Goal: Task Accomplishment & Management: Complete application form

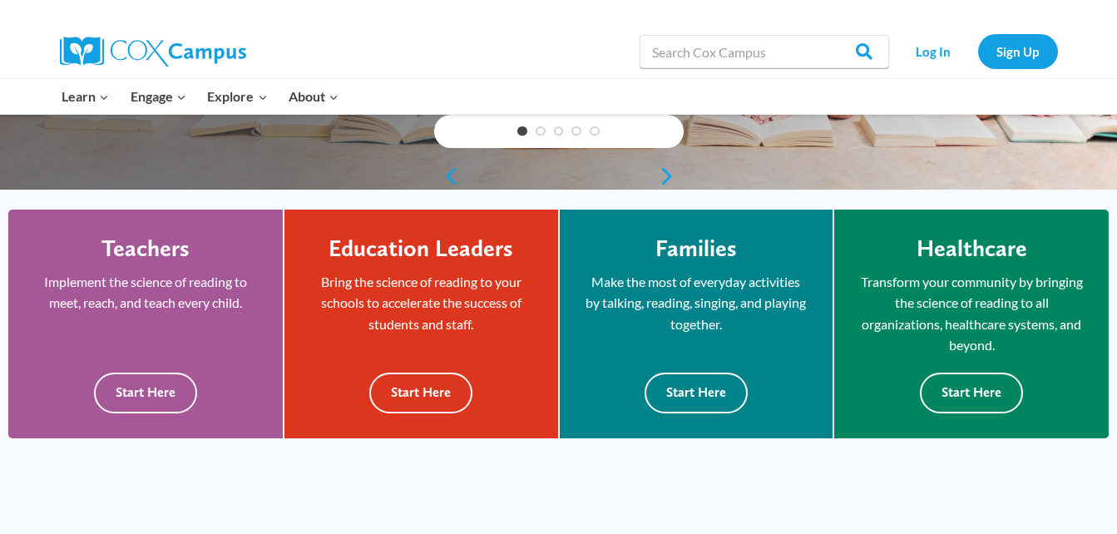
scroll to position [385, 0]
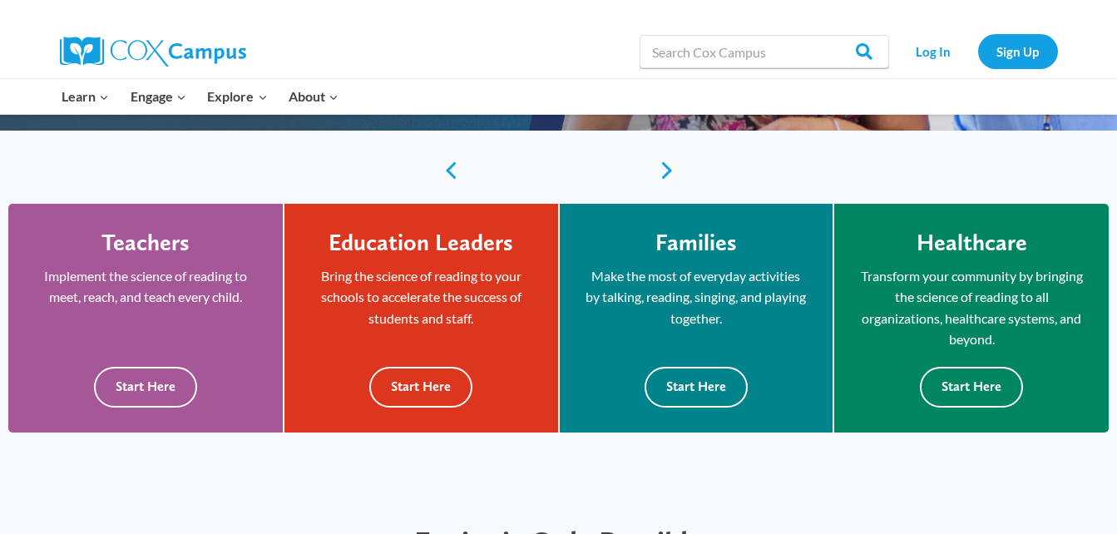
drag, startPoint x: 1111, startPoint y: 106, endPoint x: 1042, endPoint y: 107, distance: 69.0
click at [1042, 107] on div "Learn Expand PK-5 Structured Literacy Program En español Early Care and Learnin…" at bounding box center [558, 97] width 1117 height 36
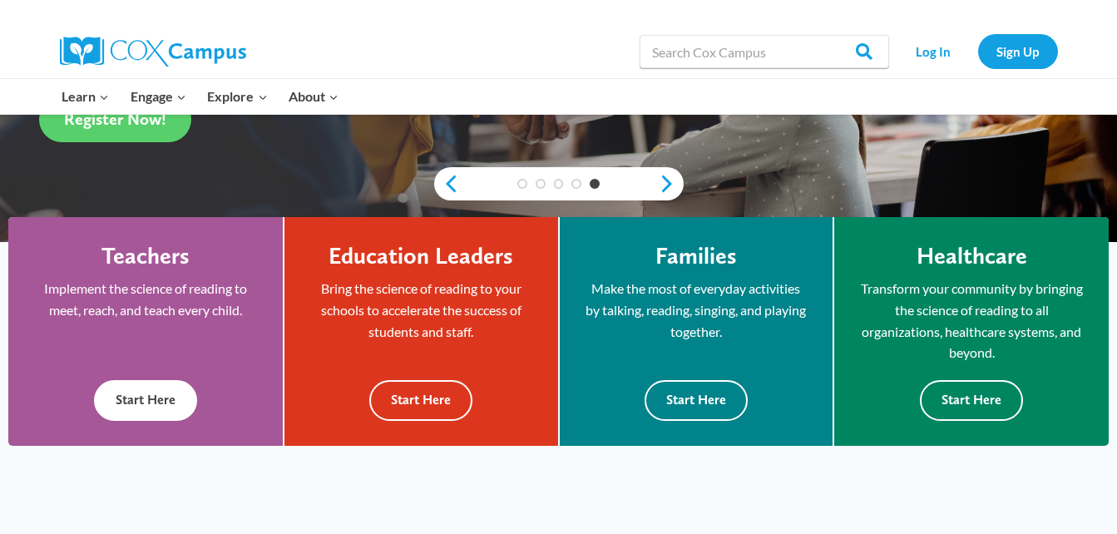
click at [155, 397] on button "Start Here" at bounding box center [145, 400] width 103 height 41
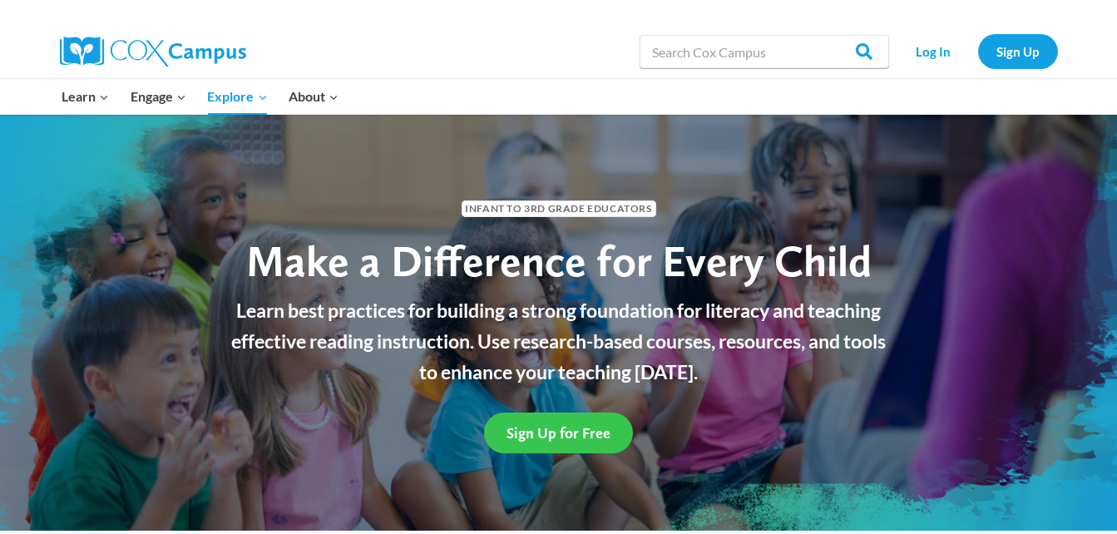
click at [570, 437] on span "Sign Up for Free" at bounding box center [559, 432] width 104 height 17
click at [528, 442] on link "Sign Up for Free" at bounding box center [558, 433] width 149 height 41
click at [542, 413] on link "Sign Up for Free" at bounding box center [558, 433] width 149 height 41
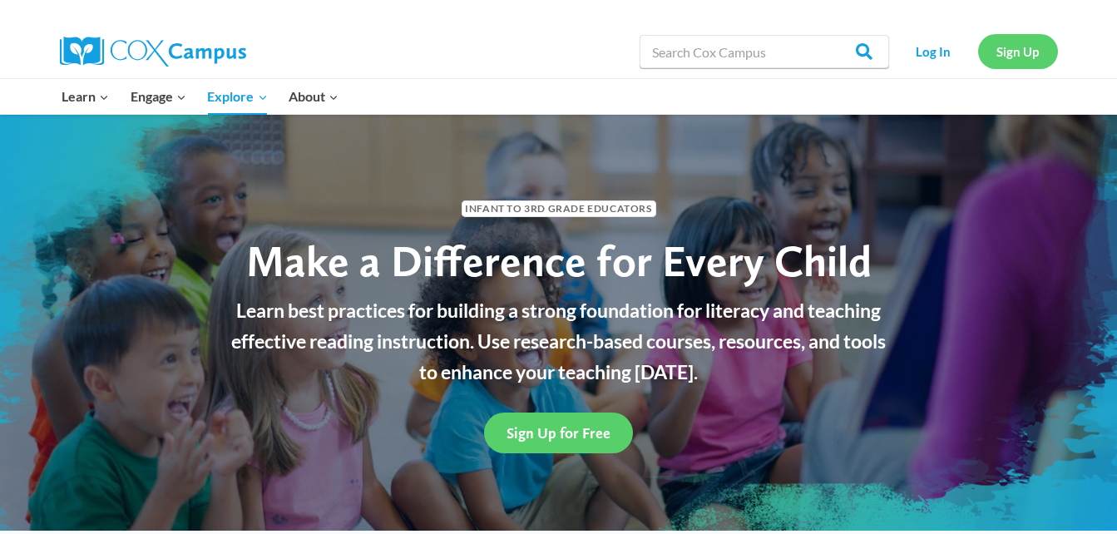
click at [1002, 54] on link "Sign Up" at bounding box center [1018, 51] width 80 height 34
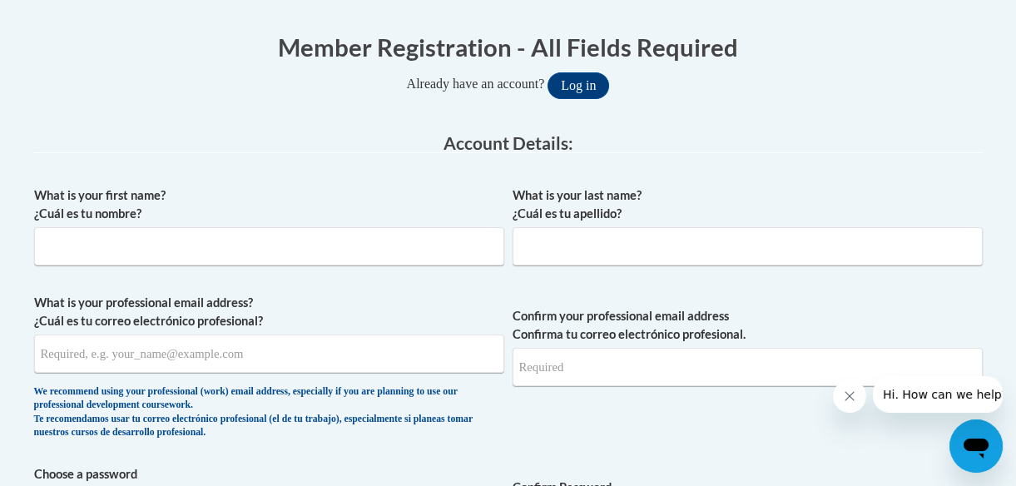
scroll to position [430, 0]
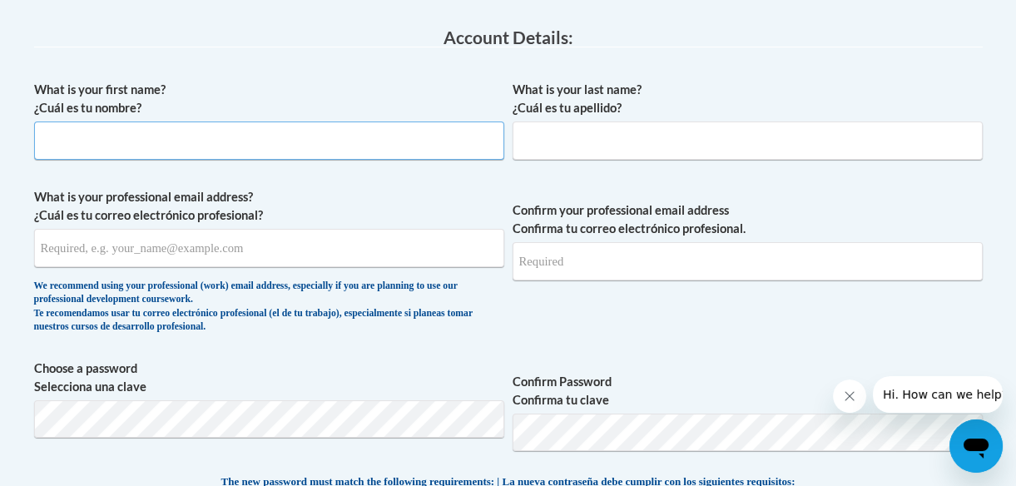
click at [420, 136] on input "What is your first name? ¿Cuál es tu nombre?" at bounding box center [269, 140] width 470 height 38
click at [420, 136] on input "s" at bounding box center [269, 140] width 470 height 38
type input "[PERSON_NAME]"
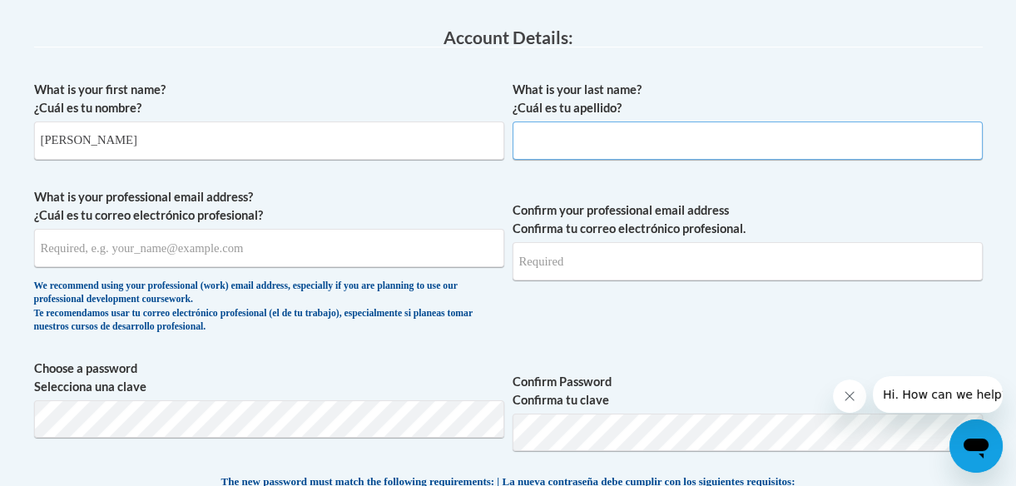
click at [629, 130] on input "What is your last name? ¿Cuál es tu apellido?" at bounding box center [747, 140] width 470 height 38
type input "green"
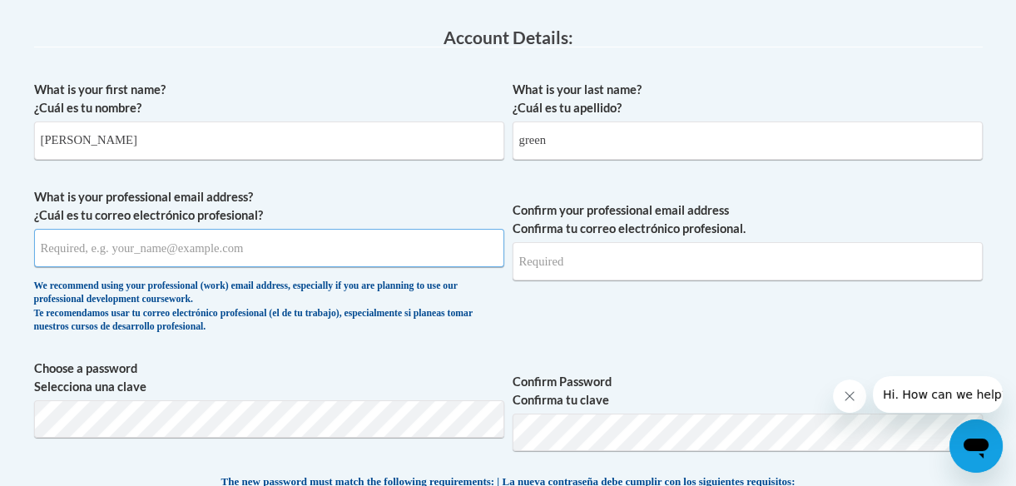
click at [258, 241] on input "What is your professional email address? ¿Cuál es tu correo electrónico profesi…" at bounding box center [269, 248] width 470 height 38
type input "[EMAIL_ADDRESS][DOMAIN_NAME]"
type input "nicolvefashion@icloud.com"
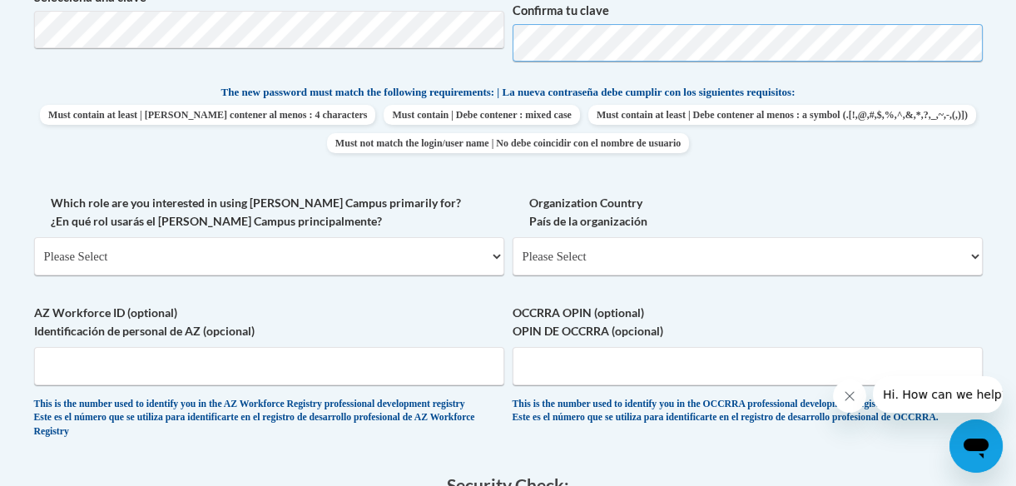
scroll to position [826, 0]
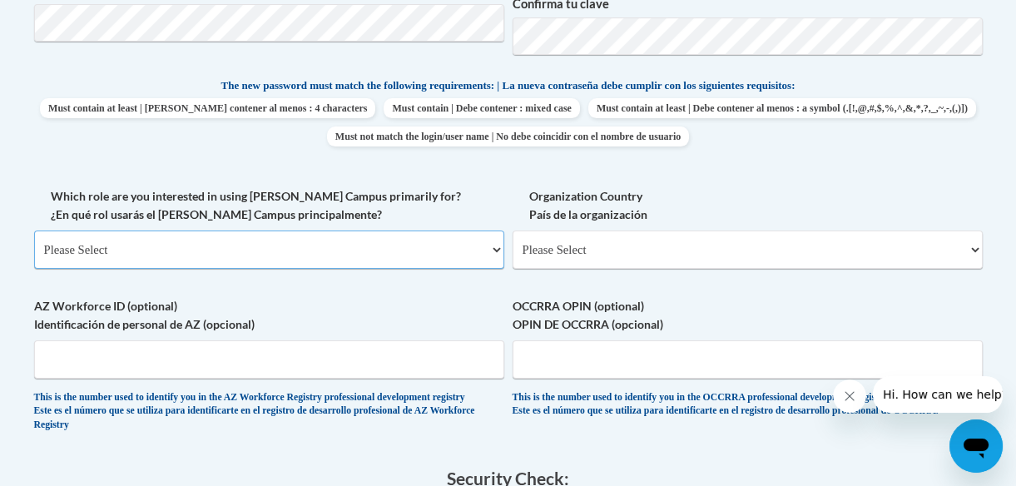
click at [406, 240] on select "Please Select College/University | Colegio/Universidad Community/Nonprofit Part…" at bounding box center [269, 249] width 470 height 38
click at [82, 250] on select "Please Select College/University | Colegio/Universidad Community/Nonprofit Part…" at bounding box center [269, 249] width 470 height 38
select select "fbf2d438-af2f-41f8-98f1-81c410e29de3"
click at [34, 230] on select "Please Select College/University | Colegio/Universidad Community/Nonprofit Part…" at bounding box center [269, 249] width 470 height 38
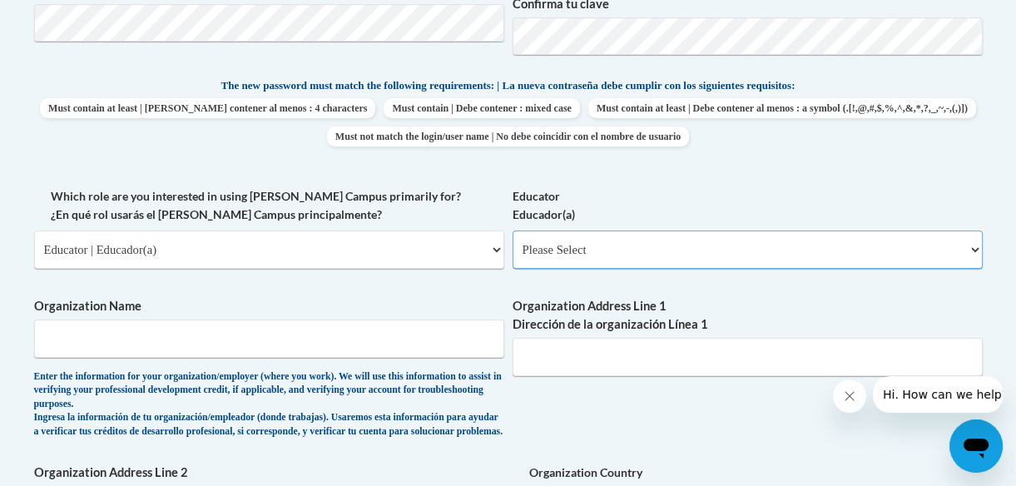
click at [529, 255] on select "Please Select Early Learning/Daycare Teacher/Family Home Care Provider | Maestr…" at bounding box center [747, 249] width 470 height 38
select select "5e2af403-4f2c-4e49-a02f-103e55d7b75b"
click at [512, 230] on select "Please Select Early Learning/Daycare Teacher/Family Home Care Provider | Maestr…" at bounding box center [747, 249] width 470 height 38
click at [521, 260] on select "Please Select Early Learning/Daycare Teacher/Family Home Care Provider | Maestr…" at bounding box center [747, 249] width 470 height 38
click at [512, 230] on select "Please Select Early Learning/Daycare Teacher/Family Home Care Provider | Maestr…" at bounding box center [747, 249] width 470 height 38
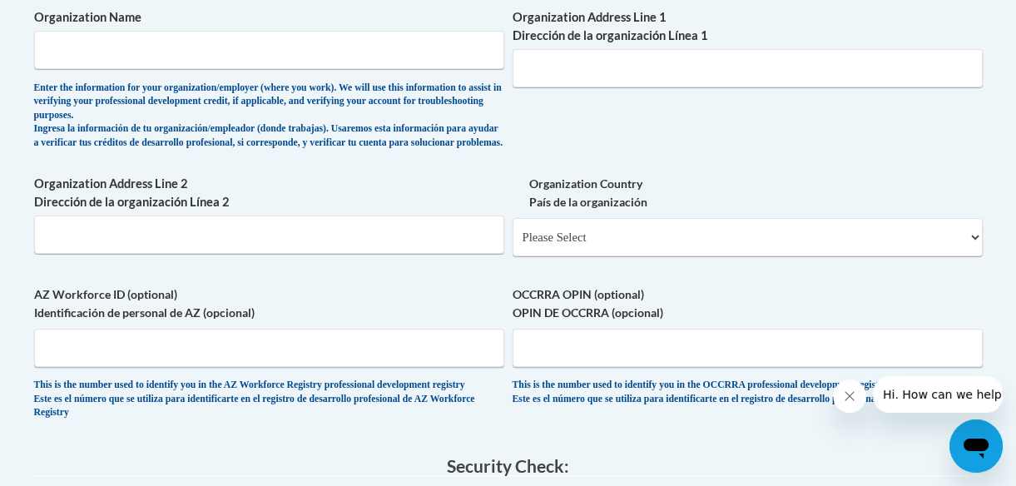
scroll to position [1119, 0]
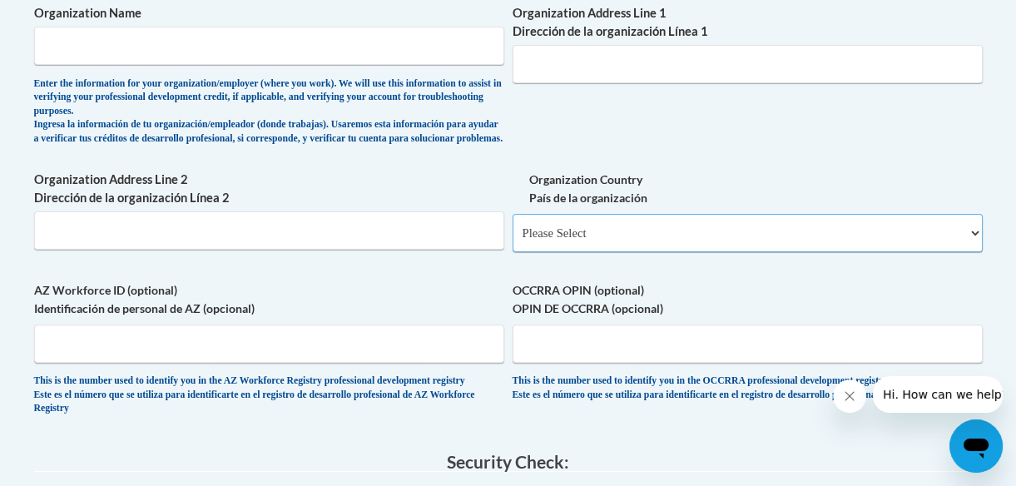
click at [915, 252] on select "Please Select United States | Estados Unidos Outside of the United States | Fue…" at bounding box center [747, 233] width 470 height 38
select select "ad49bcad-a171-4b2e-b99c-48b446064914"
click at [512, 226] on select "Please Select United States | Estados Unidos Outside of the United States | Fue…" at bounding box center [747, 233] width 470 height 38
select select
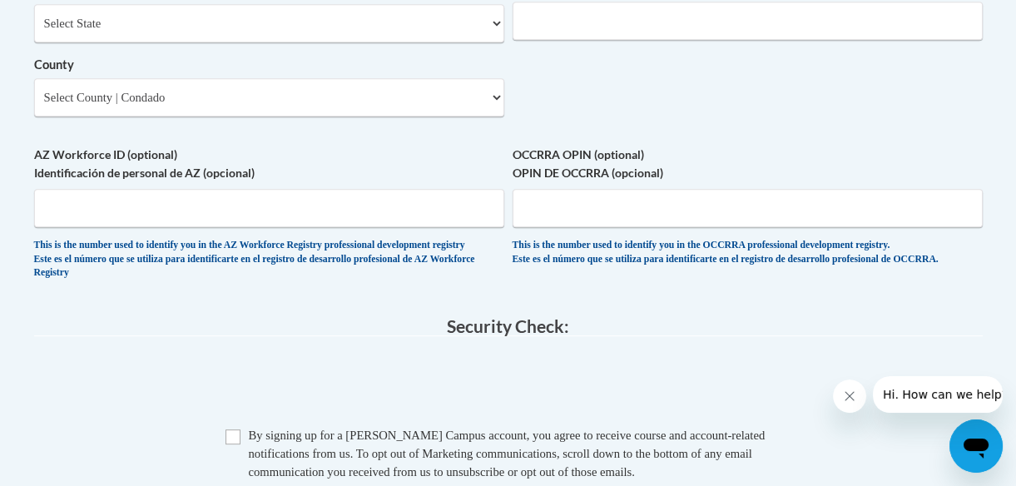
scroll to position [1472, 0]
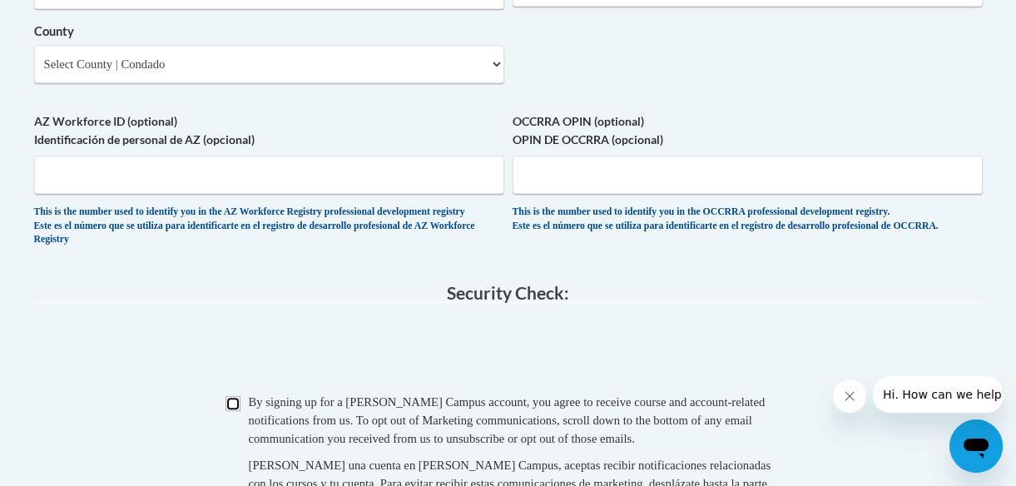
click at [232, 411] on input "Checkbox" at bounding box center [232, 403] width 15 height 15
checkbox input "true"
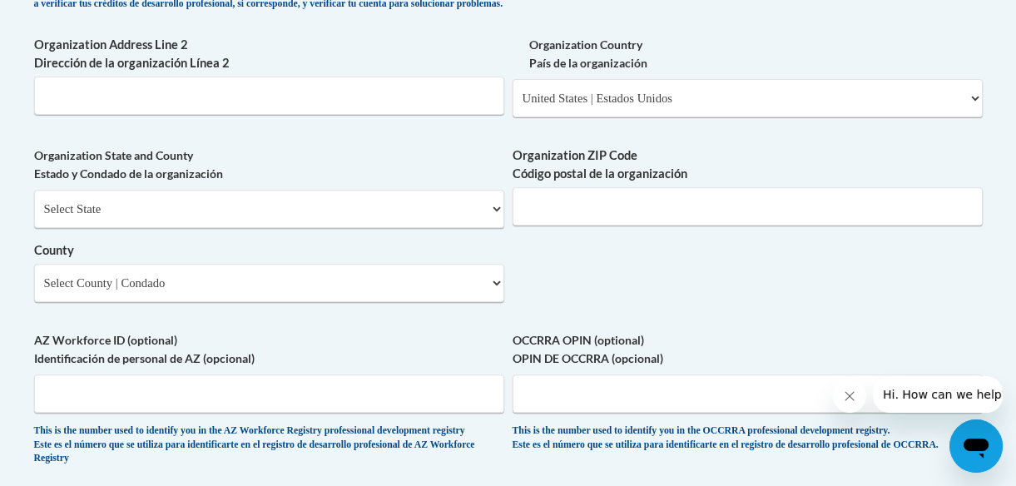
scroll to position [1237, 0]
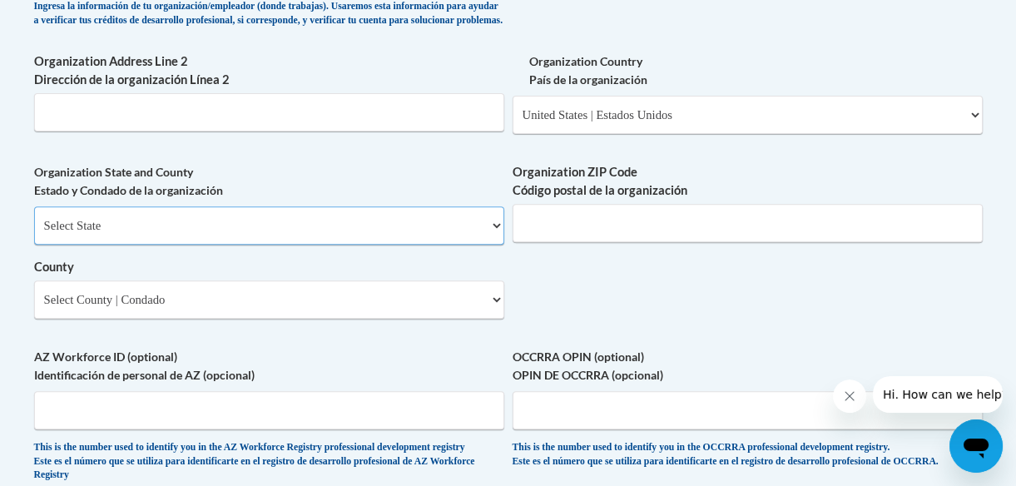
click at [425, 243] on select "Select State Alabama Alaska Arizona Arkansas California Colorado Connecticut De…" at bounding box center [269, 225] width 470 height 38
select select "Georgia"
click at [34, 219] on select "Select State Alabama Alaska Arizona Arkansas California Colorado Connecticut De…" at bounding box center [269, 225] width 470 height 38
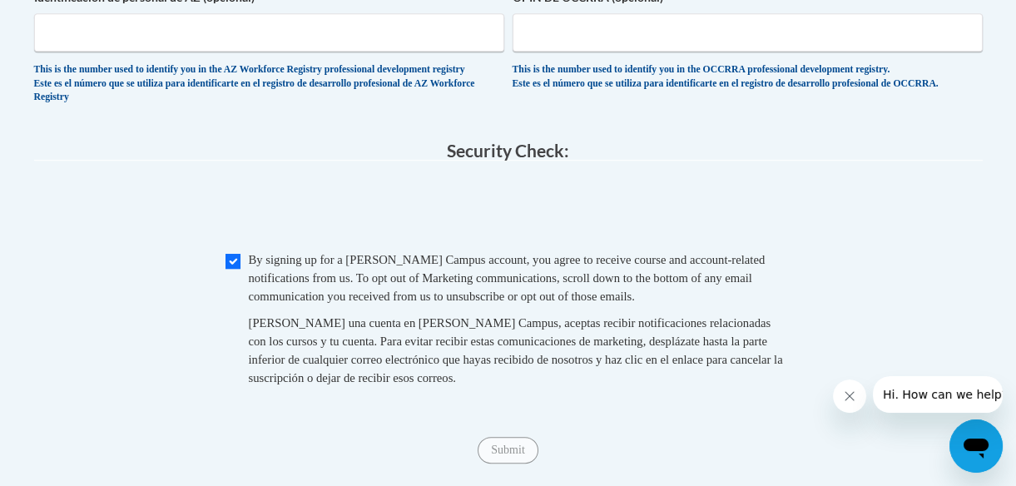
click at [841, 396] on button "Close message from company" at bounding box center [849, 395] width 33 height 33
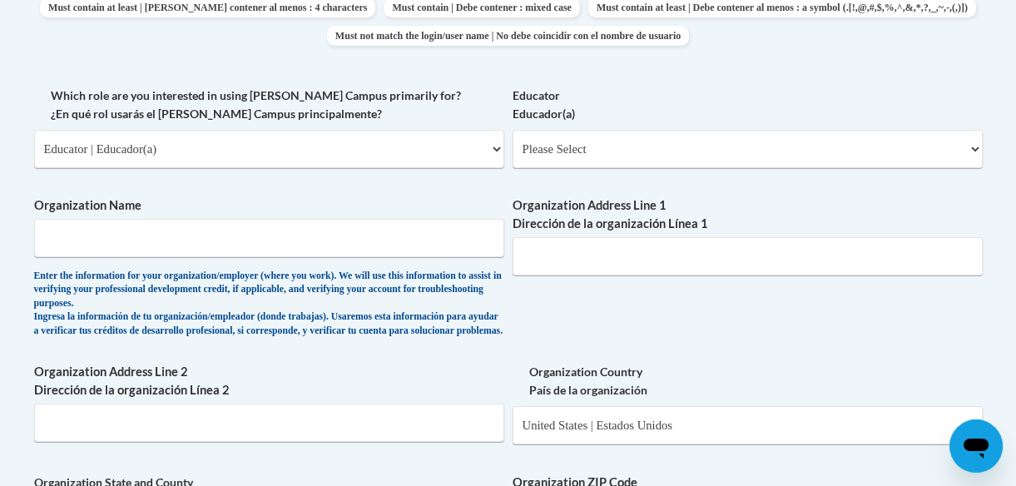
scroll to position [915, 0]
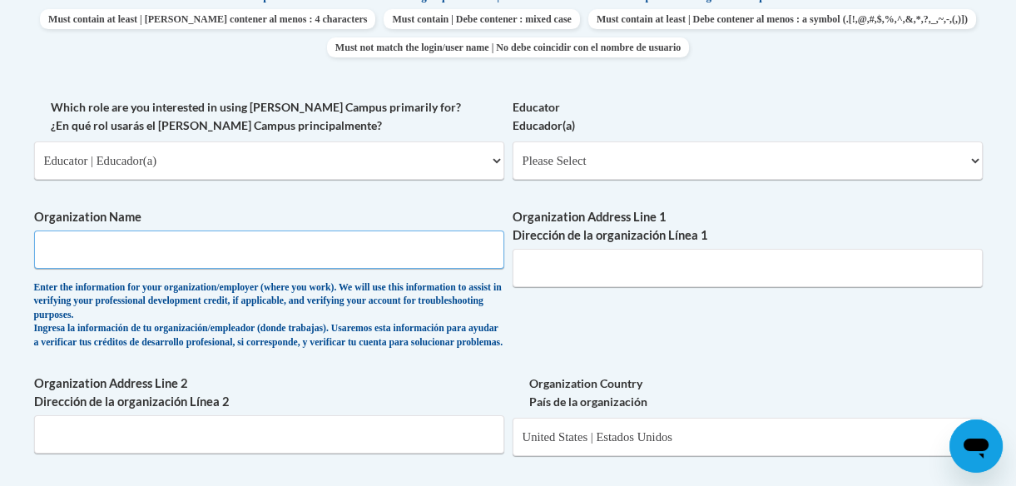
click at [277, 255] on input "Organization Name" at bounding box center [269, 249] width 470 height 38
click at [637, 271] on input "Organization Address Line 1 Dirección de la organización Línea 1" at bounding box center [747, 268] width 470 height 38
click at [267, 242] on input "Organization Name" at bounding box center [269, 249] width 470 height 38
type input "229-79-3452"
click at [541, 271] on input "Organization Address Line 1 Dirección de la organización Línea 1" at bounding box center [747, 268] width 470 height 38
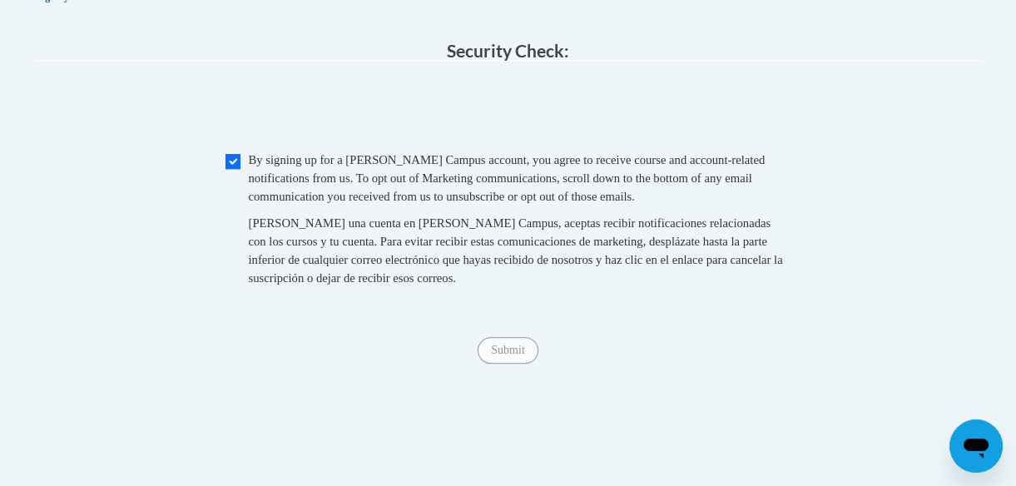
scroll to position [1744, 0]
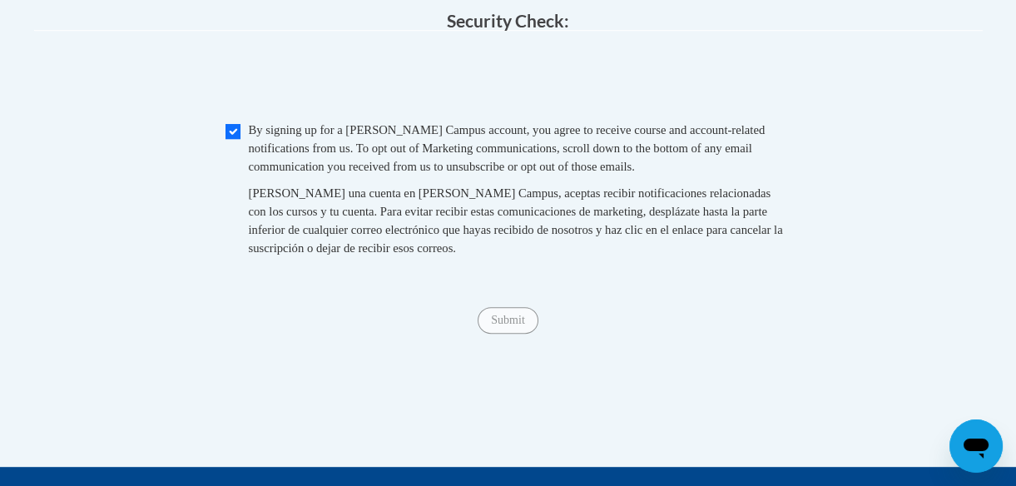
click at [516, 325] on span "Submit" at bounding box center [507, 318] width 60 height 13
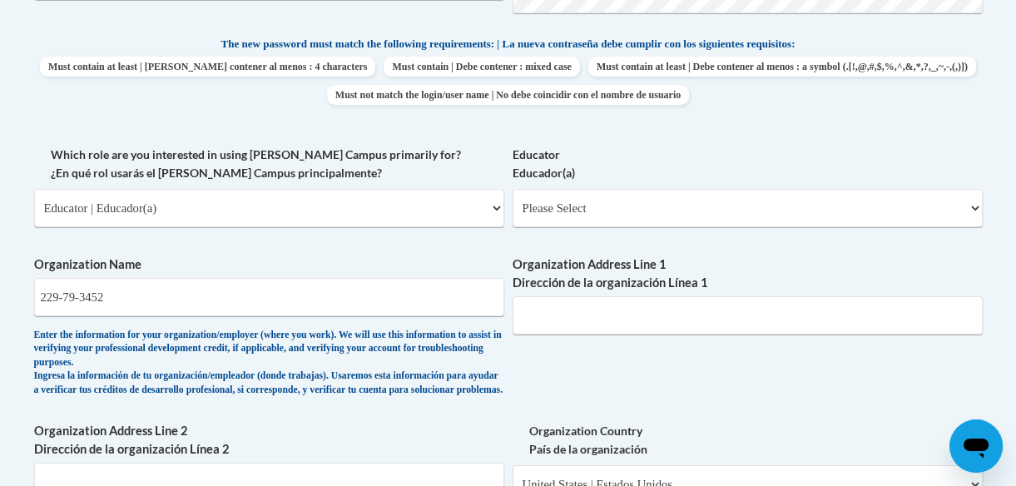
scroll to position [0, 0]
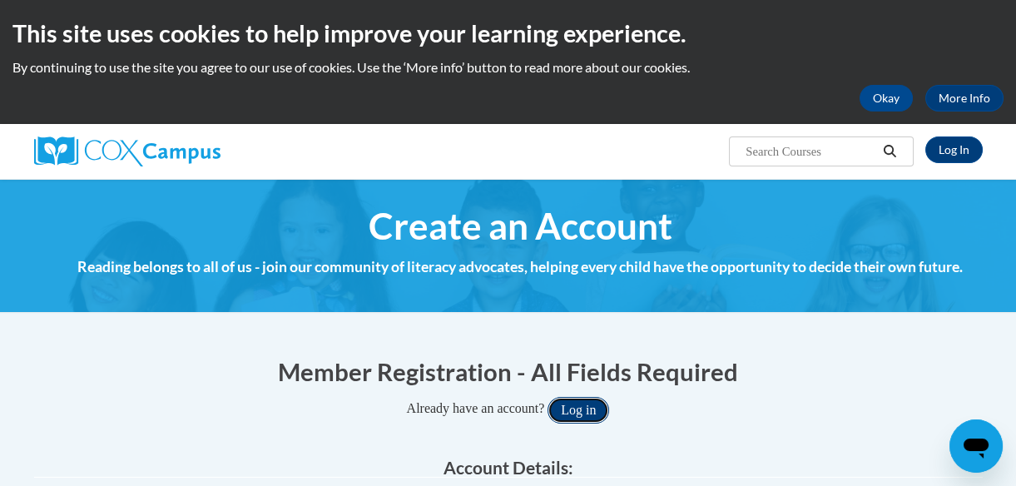
click at [585, 407] on button "Log in" at bounding box center [578, 410] width 62 height 27
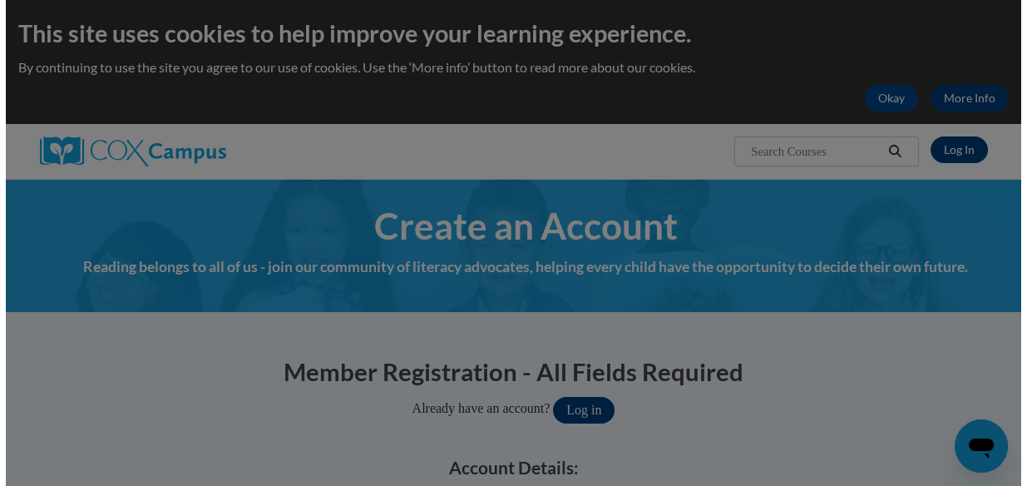
scroll to position [716, 0]
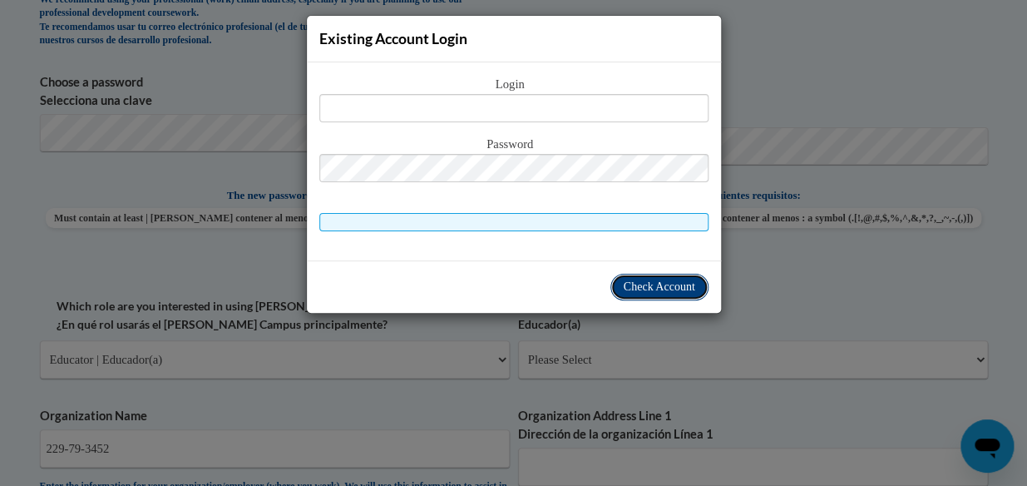
click at [646, 286] on span "Check Account" at bounding box center [660, 286] width 72 height 12
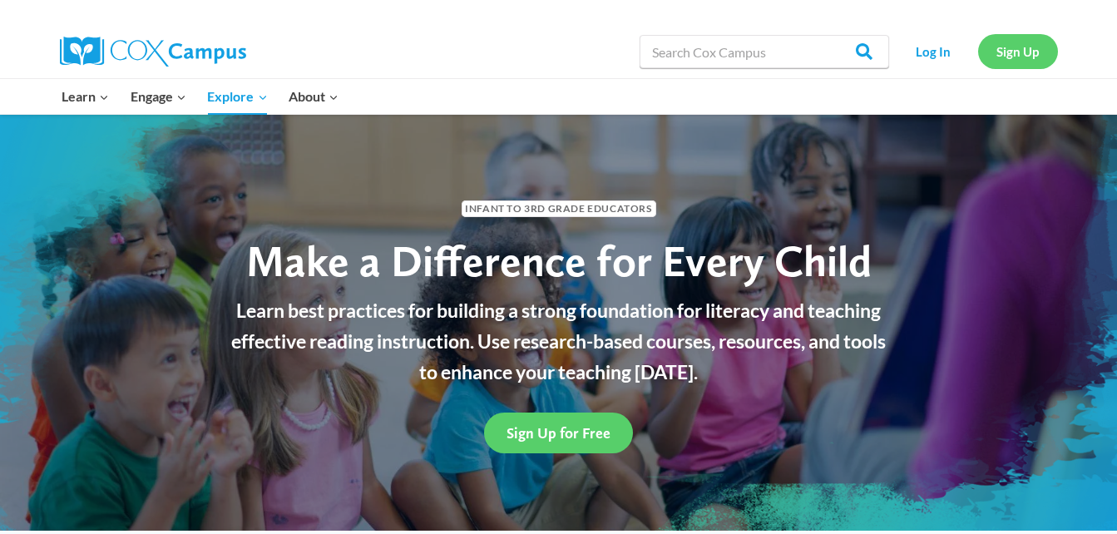
click at [1031, 52] on link "Sign Up" at bounding box center [1018, 51] width 80 height 34
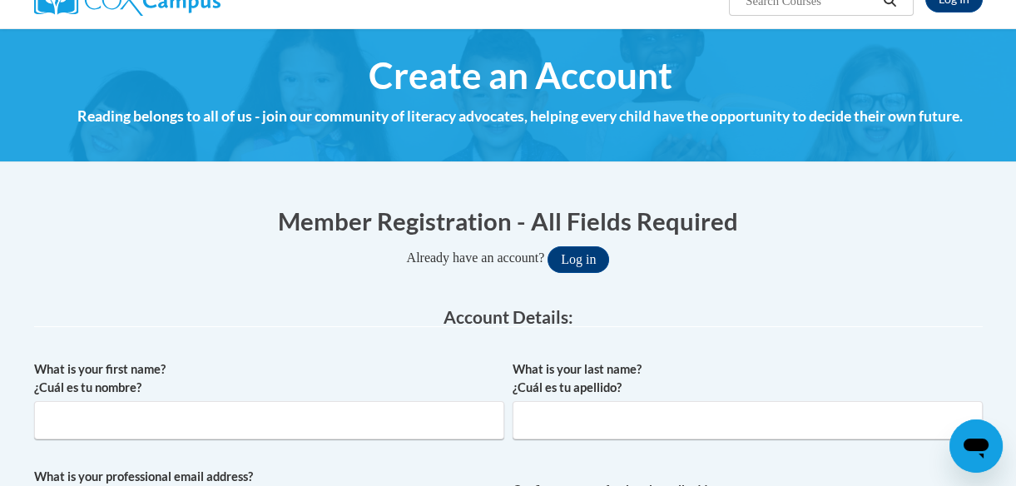
scroll to position [292, 0]
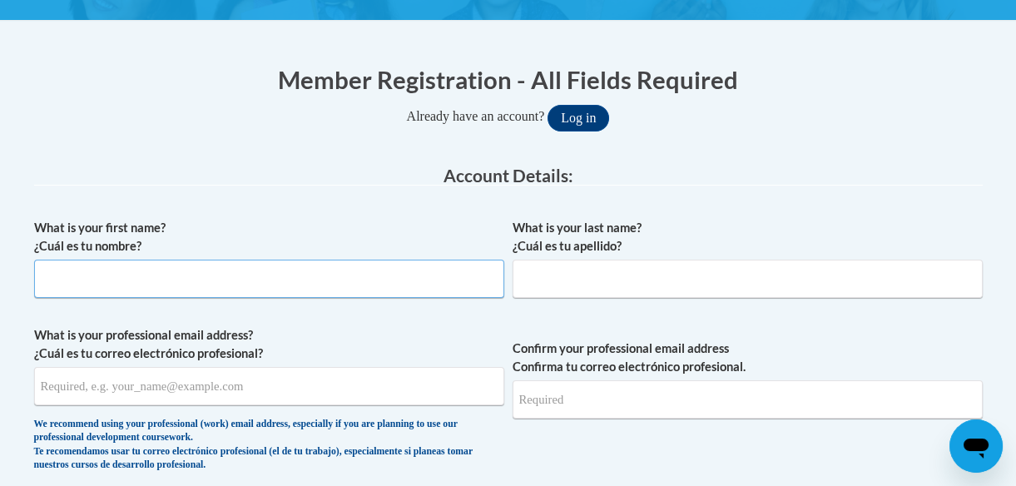
click at [264, 272] on input "What is your first name? ¿Cuál es tu nombre?" at bounding box center [269, 279] width 470 height 38
type input "sarah"
type input "green"
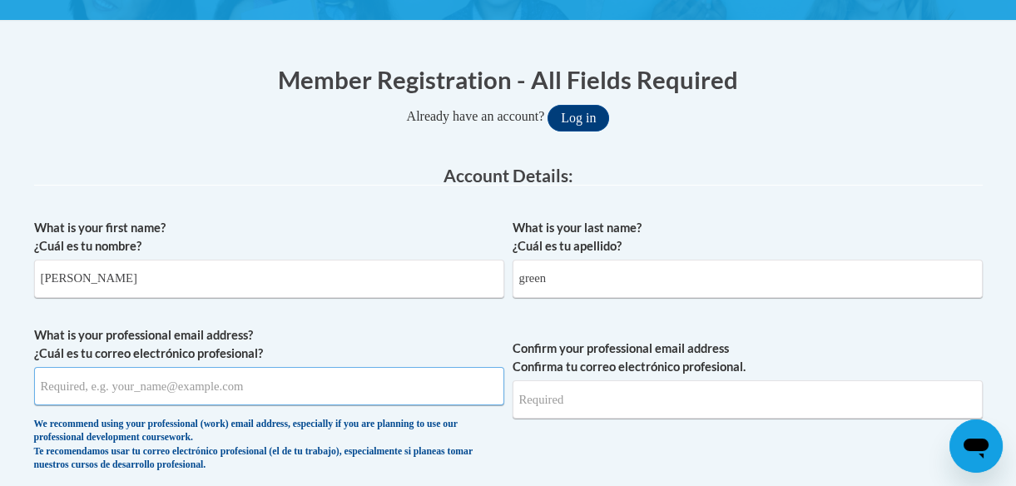
type input "nicolvefashion@icloud.com"
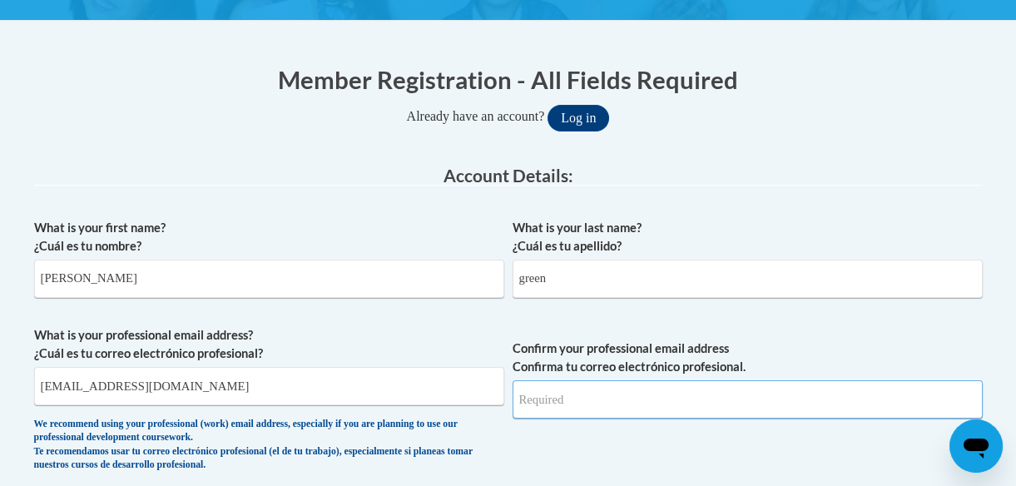
type input "nicolvefashion@icloud.com"
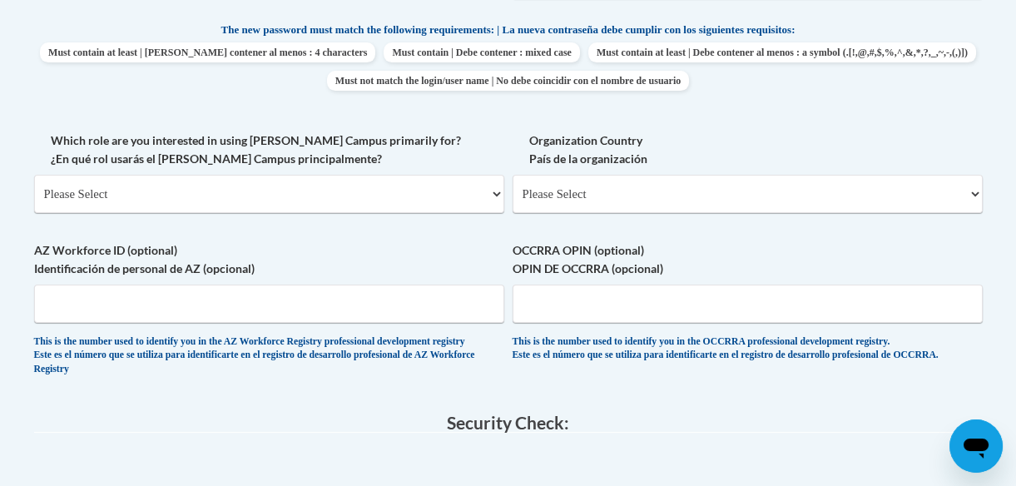
scroll to position [885, 0]
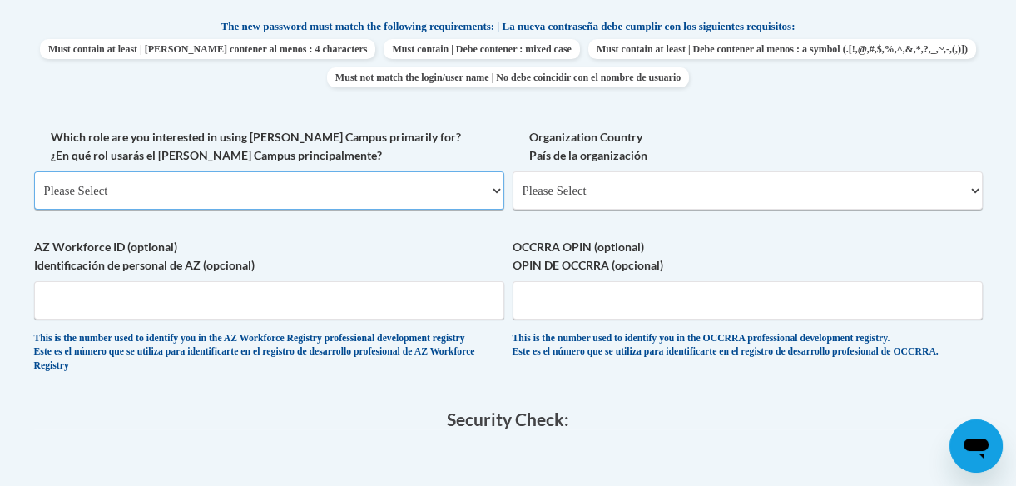
click at [269, 176] on select "Please Select College/University | Colegio/Universidad Community/Nonprofit Part…" at bounding box center [269, 190] width 470 height 38
select select "5a18ea06-2b54-4451-96f2-d152daf9eac5"
click at [34, 171] on select "Please Select College/University | Colegio/Universidad Community/Nonprofit Part…" at bounding box center [269, 190] width 470 height 38
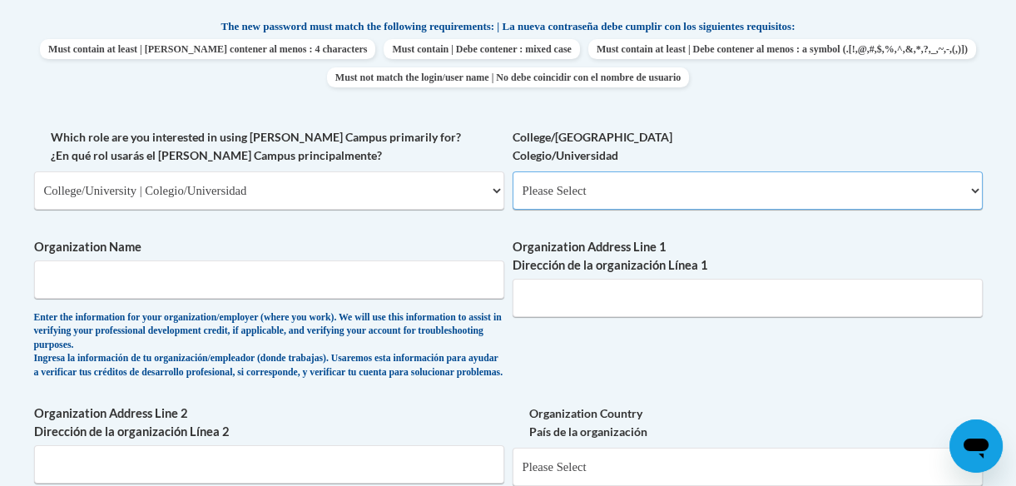
click at [573, 177] on select "Please Select College/University Staff | Empleado universitario College/Univers…" at bounding box center [747, 190] width 470 height 38
select select "c8743970-7742-49d2-af9e-5c4138019e9a"
click at [512, 171] on select "Please Select College/University Staff | Empleado universitario College/Univers…" at bounding box center [747, 190] width 470 height 38
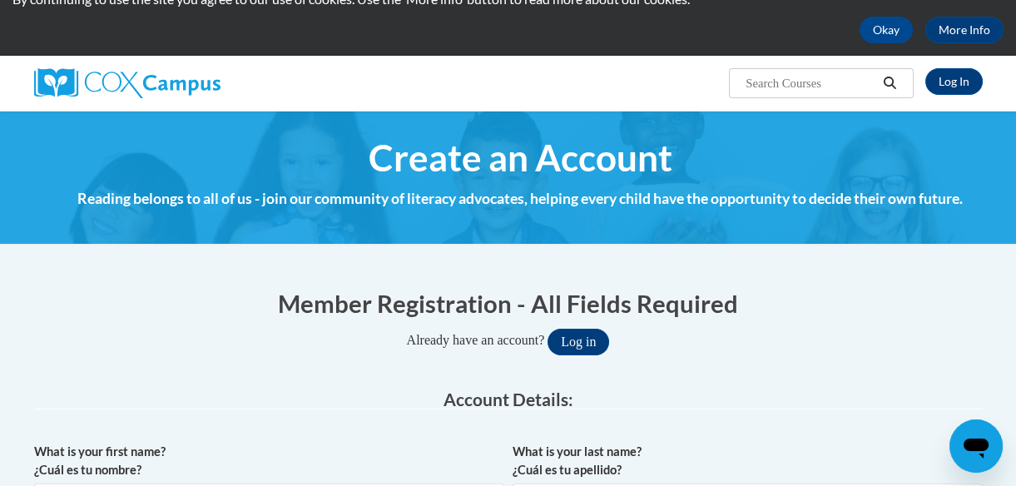
scroll to position [0, 0]
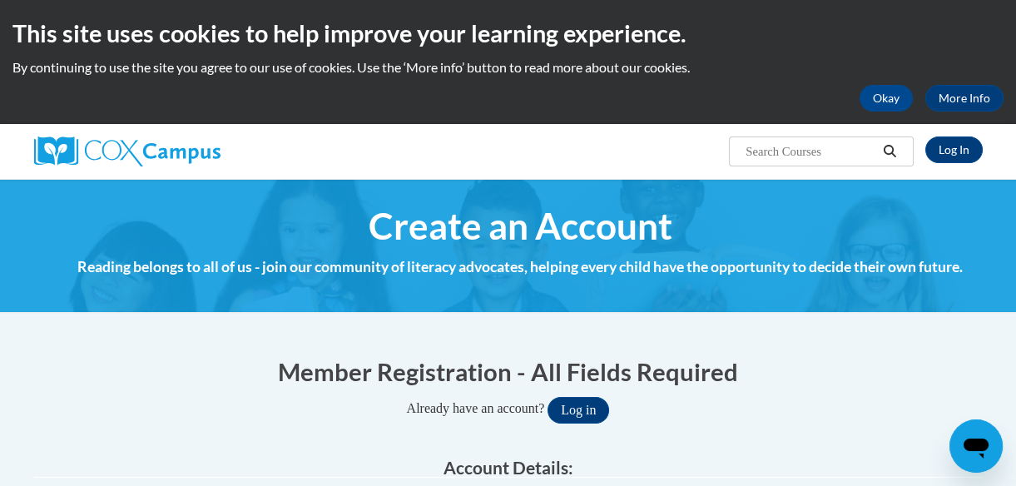
click at [848, 146] on input "Search..." at bounding box center [810, 151] width 133 height 20
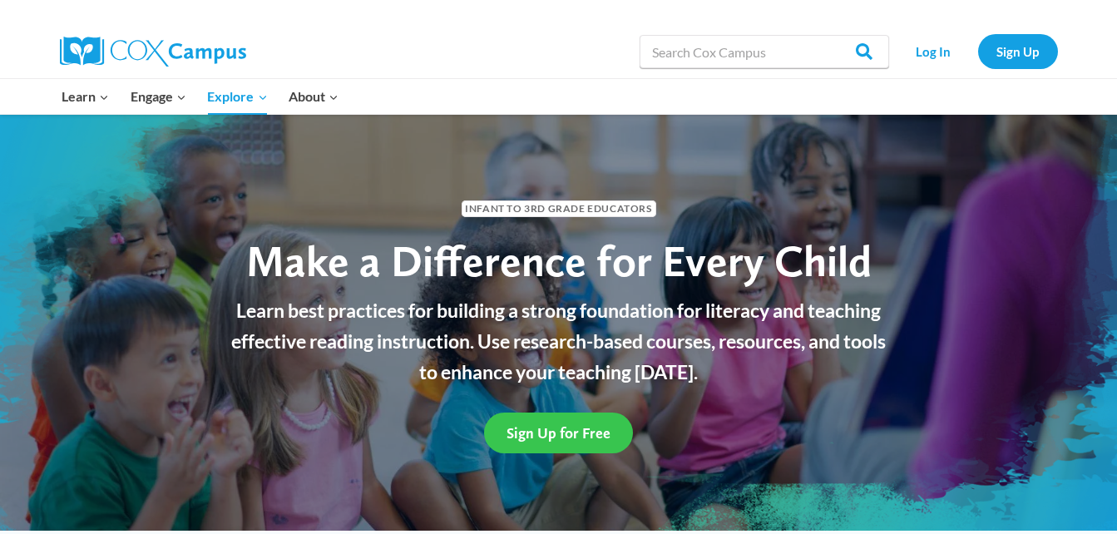
click at [546, 425] on span "Sign Up for Free" at bounding box center [559, 432] width 104 height 17
